Goal: Transaction & Acquisition: Subscribe to service/newsletter

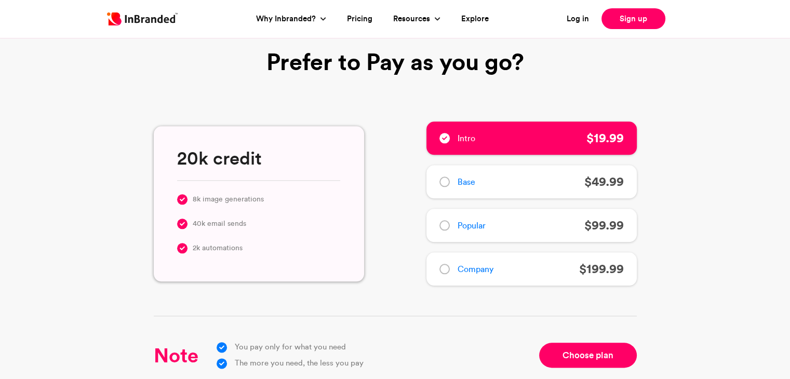
scroll to position [1281, 0]
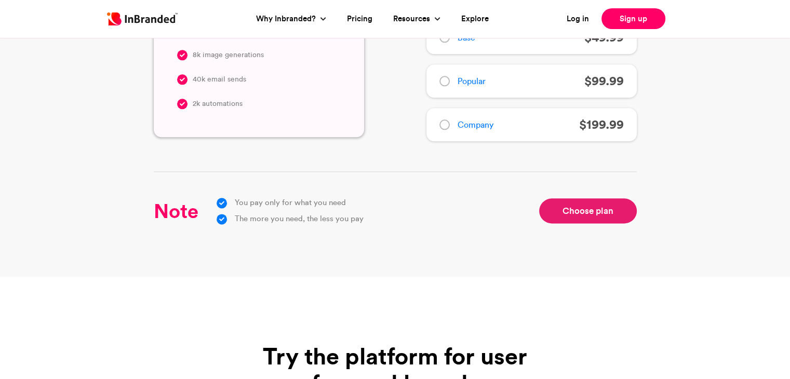
click at [576, 201] on link "Choose plan" at bounding box center [588, 210] width 98 height 25
